Goal: Task Accomplishment & Management: Use online tool/utility

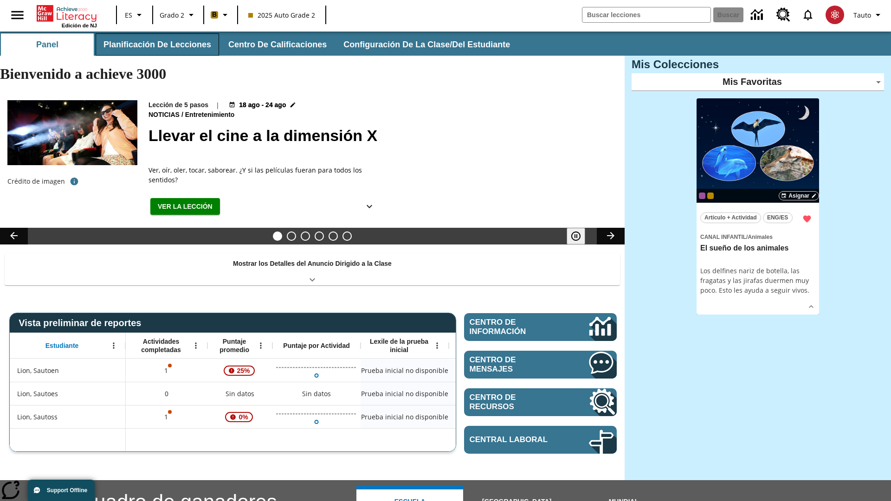
click at [155, 45] on button "Planificación de lecciones" at bounding box center [157, 44] width 123 height 22
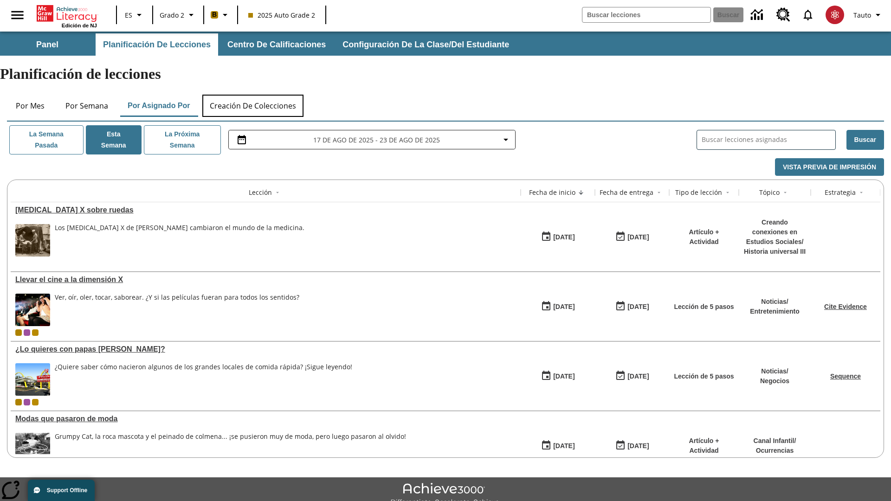
click at [253, 95] on button "Creación de colecciones" at bounding box center [252, 106] width 101 height 22
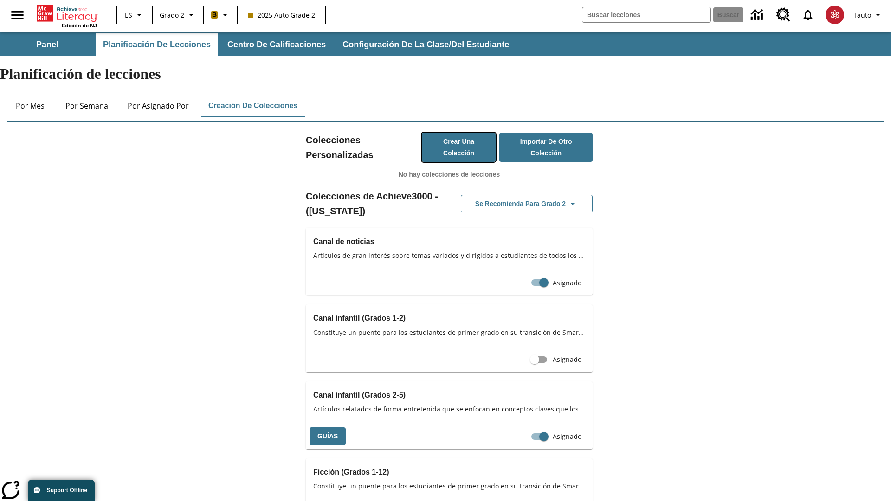
click at [457, 133] on button "Crear una colección" at bounding box center [459, 147] width 74 height 29
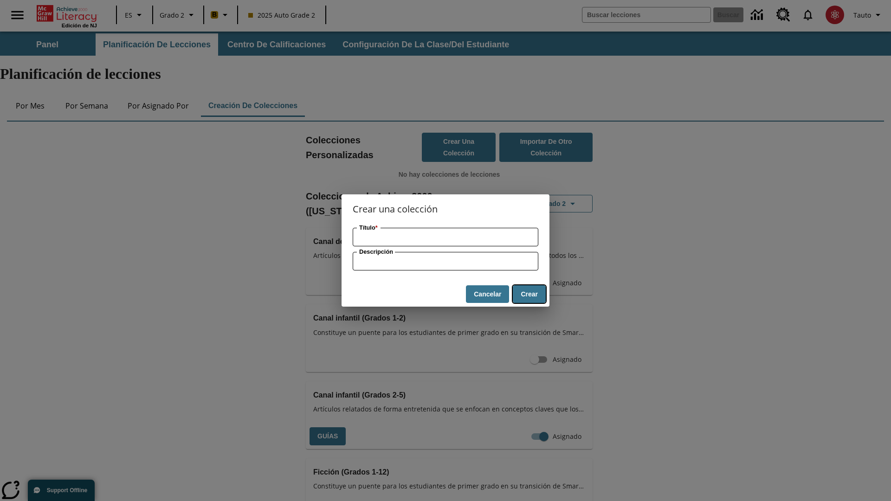
click at [529, 294] on button "Crear" at bounding box center [529, 294] width 33 height 18
type input "Tasty Granite Chicken"
type input "some collection description"
click at [529, 294] on button "Crear" at bounding box center [529, 294] width 33 height 18
